Goal: Navigation & Orientation: Find specific page/section

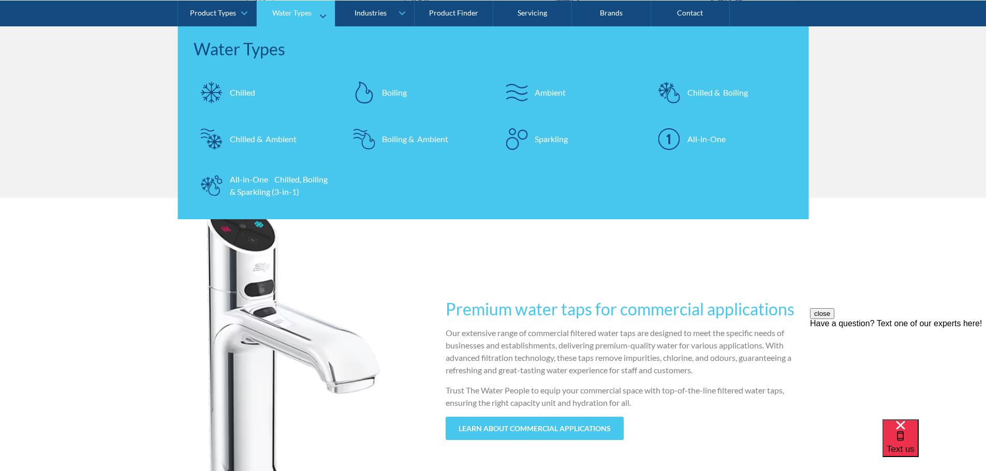
click at [239, 94] on div "Chilled" at bounding box center [242, 92] width 25 height 12
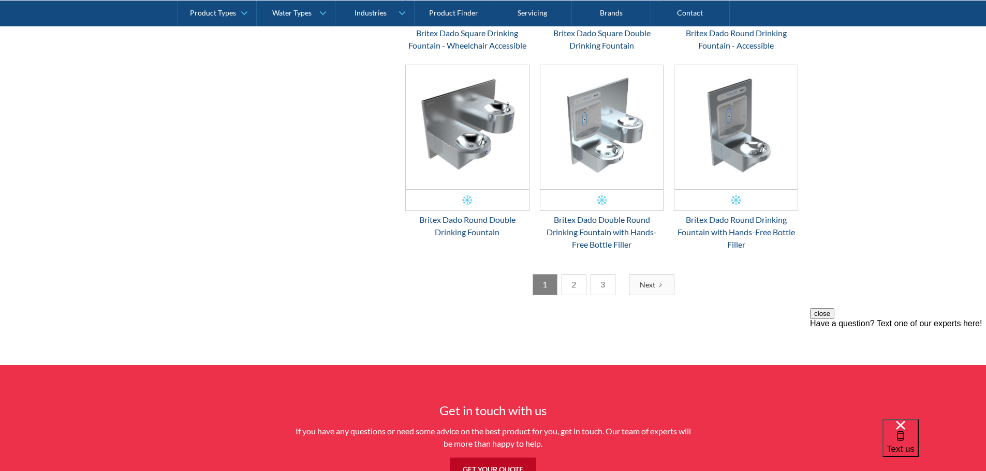
click at [574, 288] on link "2" at bounding box center [573, 284] width 25 height 21
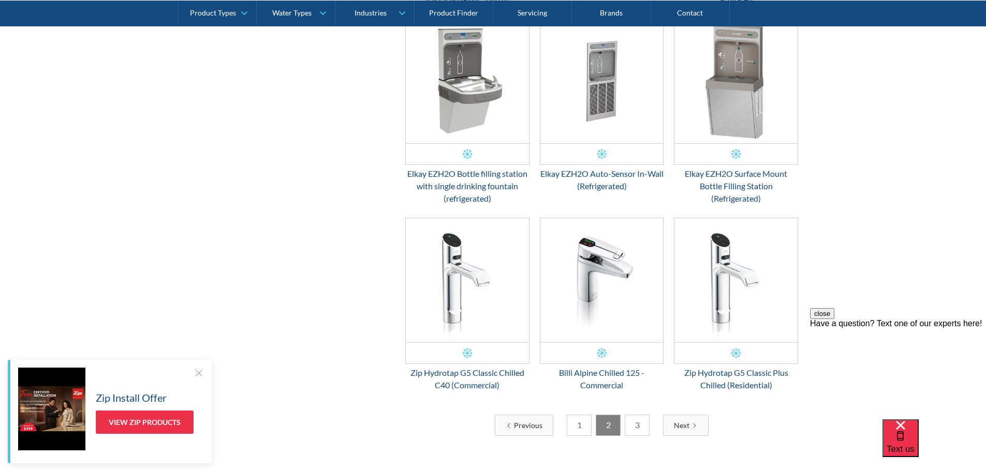
scroll to position [1431, 0]
click at [635, 425] on link "3" at bounding box center [637, 423] width 25 height 21
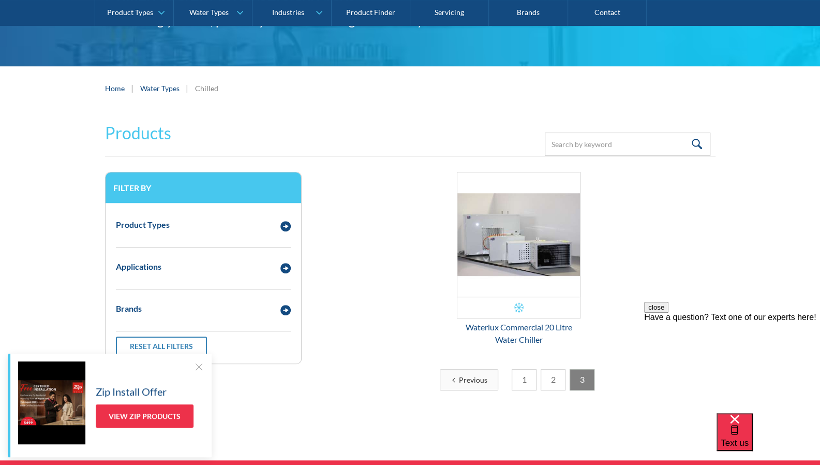
scroll to position [0, 0]
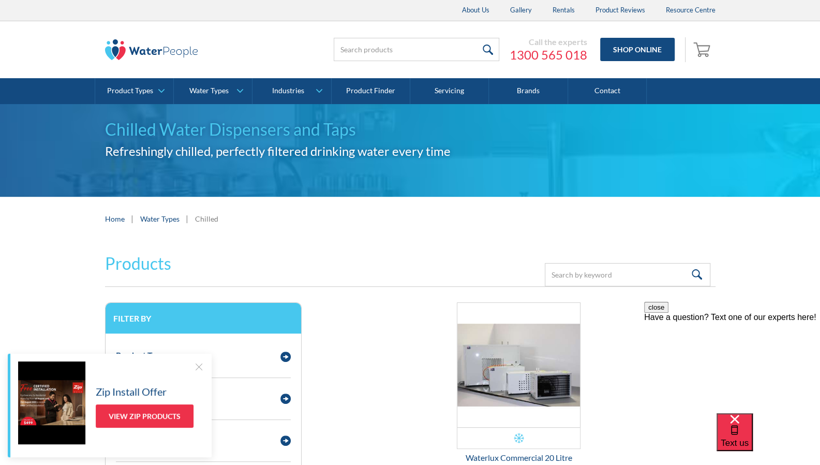
click at [191, 368] on div "Zip Install Offer View Zip Products" at bounding box center [111, 402] width 186 height 83
click at [194, 368] on div at bounding box center [199, 366] width 10 height 10
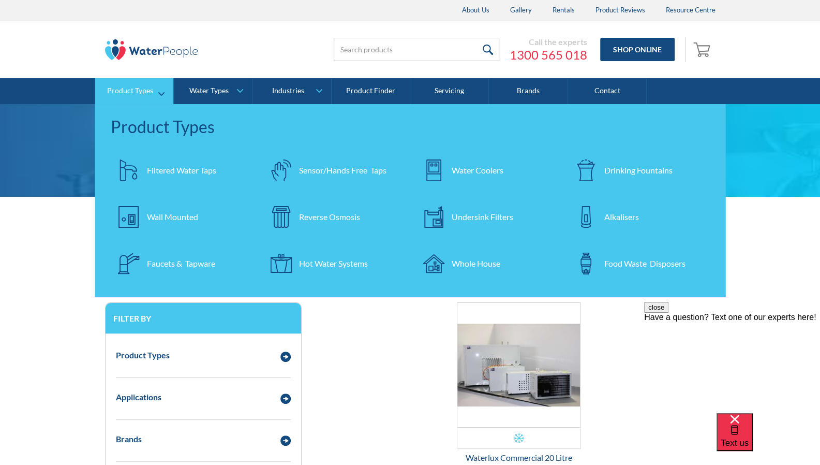
click at [159, 171] on div "Filtered Water Taps" at bounding box center [181, 170] width 69 height 12
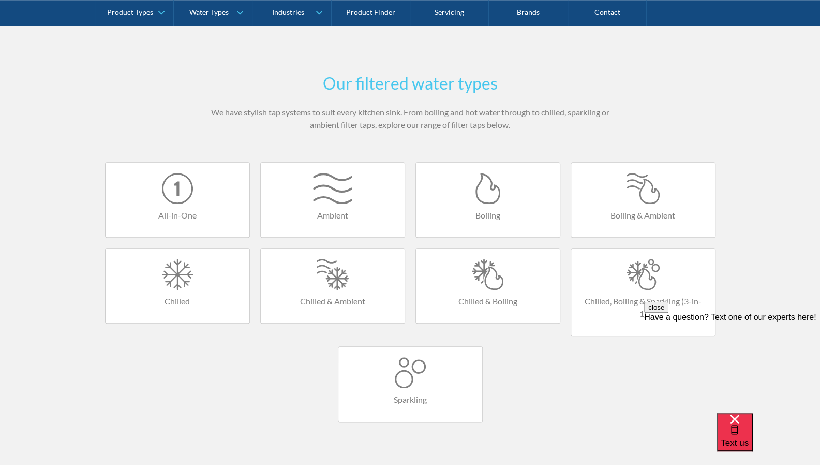
scroll to position [517, 0]
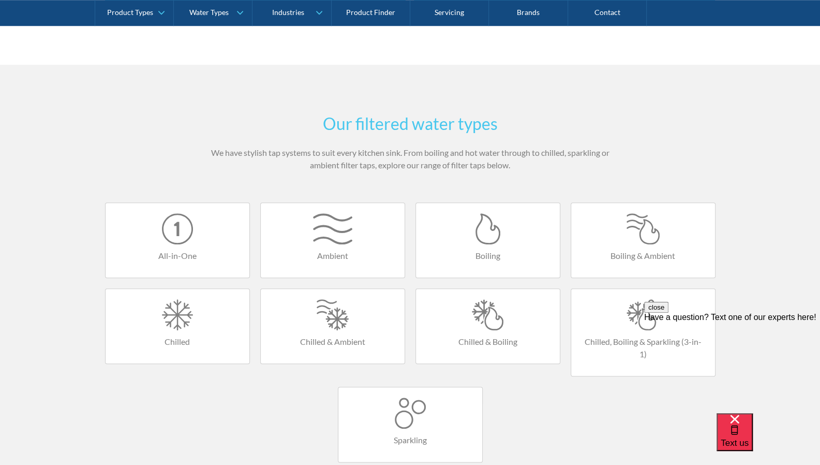
click at [215, 316] on div at bounding box center [177, 314] width 123 height 31
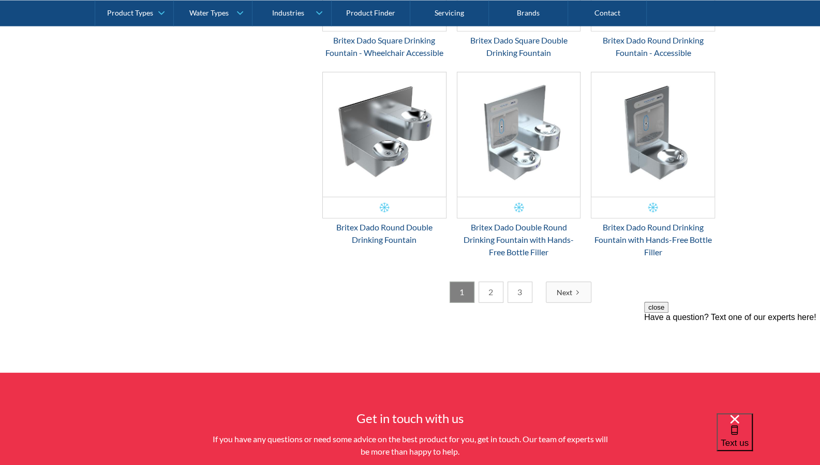
scroll to position [1604, 0]
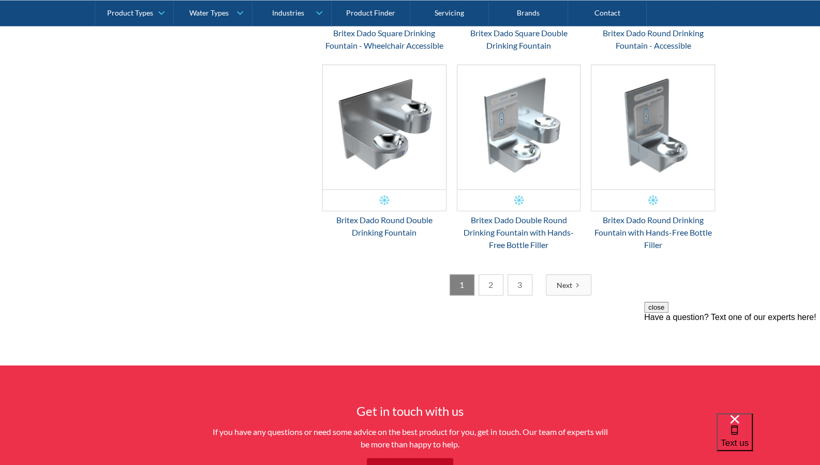
click at [497, 282] on link "2" at bounding box center [491, 284] width 25 height 21
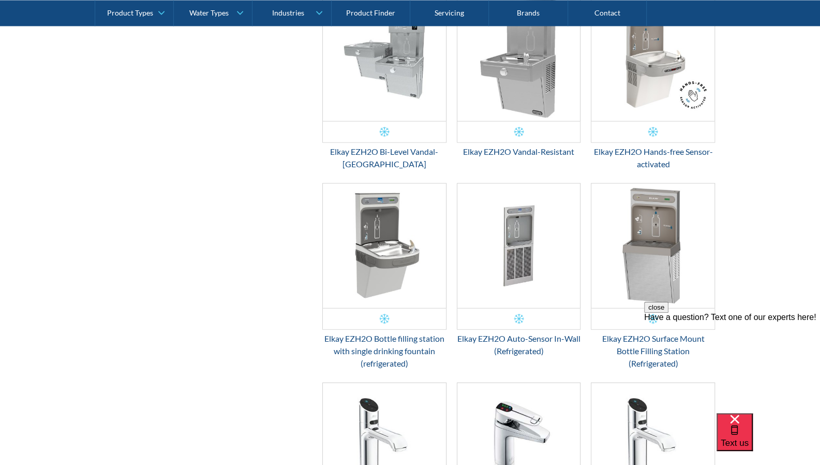
scroll to position [1482, 0]
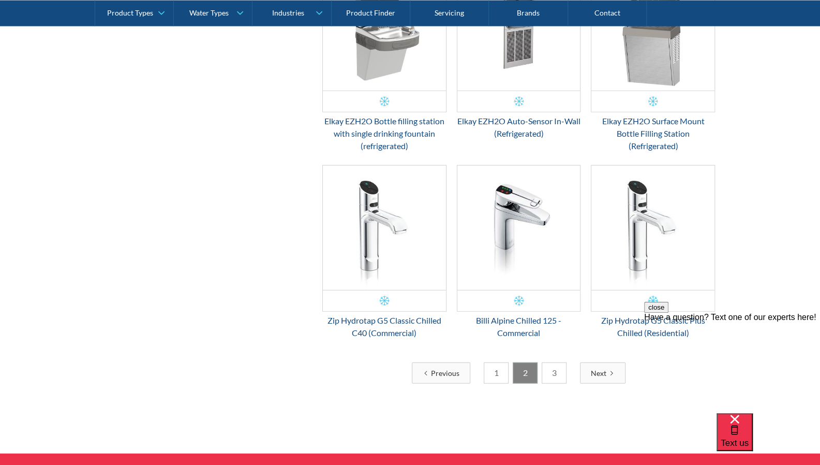
click at [555, 372] on link "3" at bounding box center [554, 372] width 25 height 21
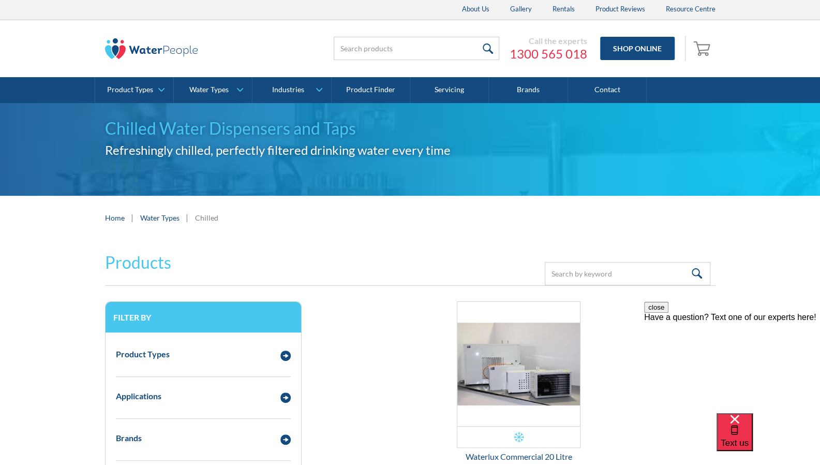
scroll to position [0, 0]
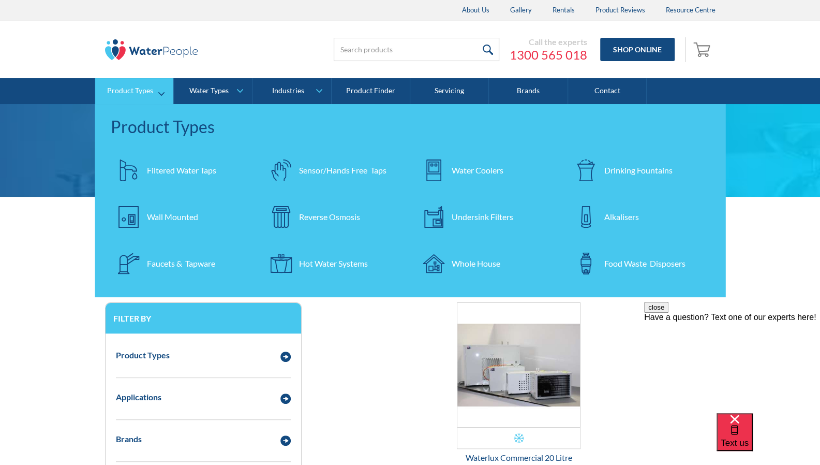
click at [163, 171] on div "Filtered Water Taps" at bounding box center [181, 170] width 69 height 12
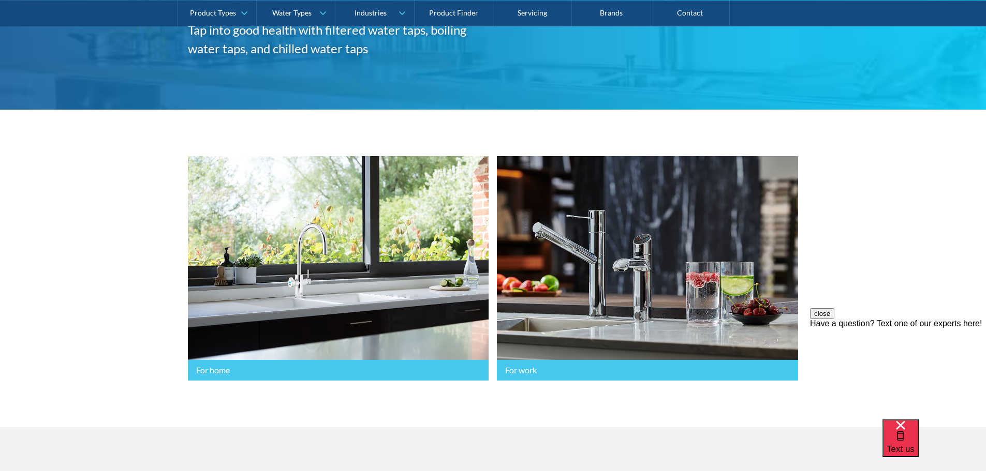
scroll to position [155, 0]
